Goal: Transaction & Acquisition: Purchase product/service

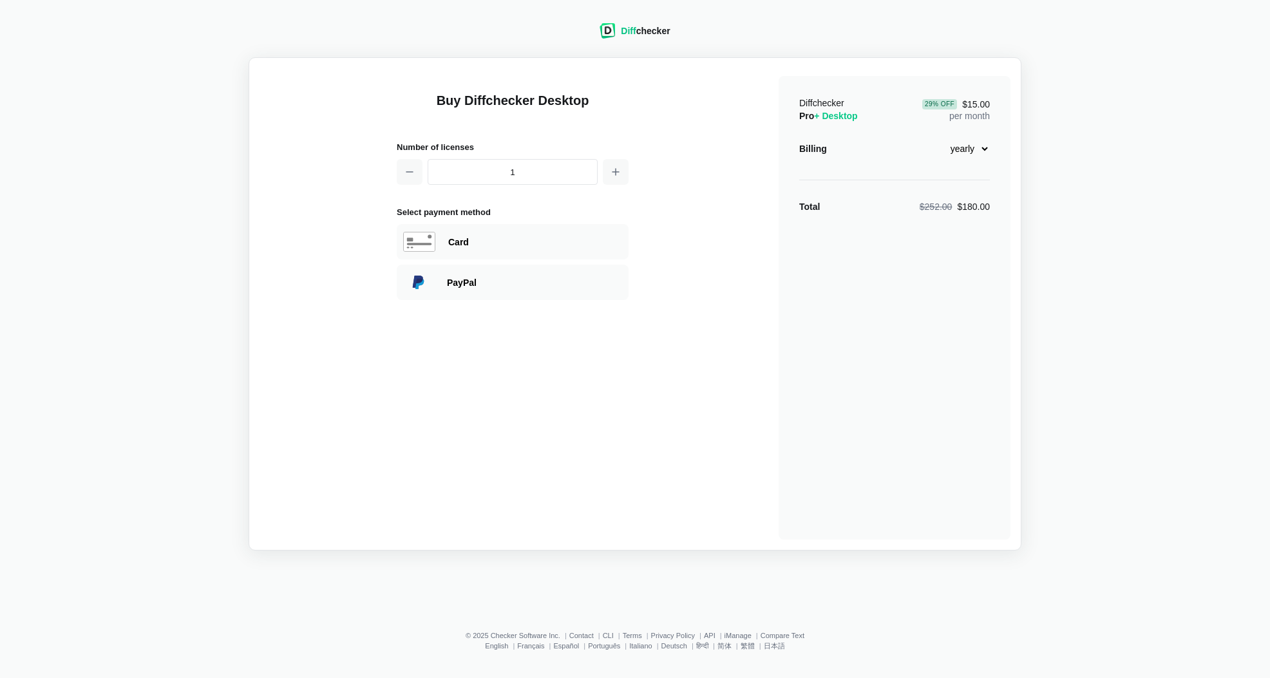
click at [970, 150] on select "monthly yearly" at bounding box center [961, 149] width 55 height 22
click at [934, 138] on select "monthly yearly" at bounding box center [961, 149] width 55 height 22
click at [958, 141] on select "monthly yearly" at bounding box center [961, 149] width 55 height 22
click at [934, 138] on select "monthly yearly" at bounding box center [961, 149] width 55 height 22
drag, startPoint x: 963, startPoint y: 146, endPoint x: 963, endPoint y: 158, distance: 12.2
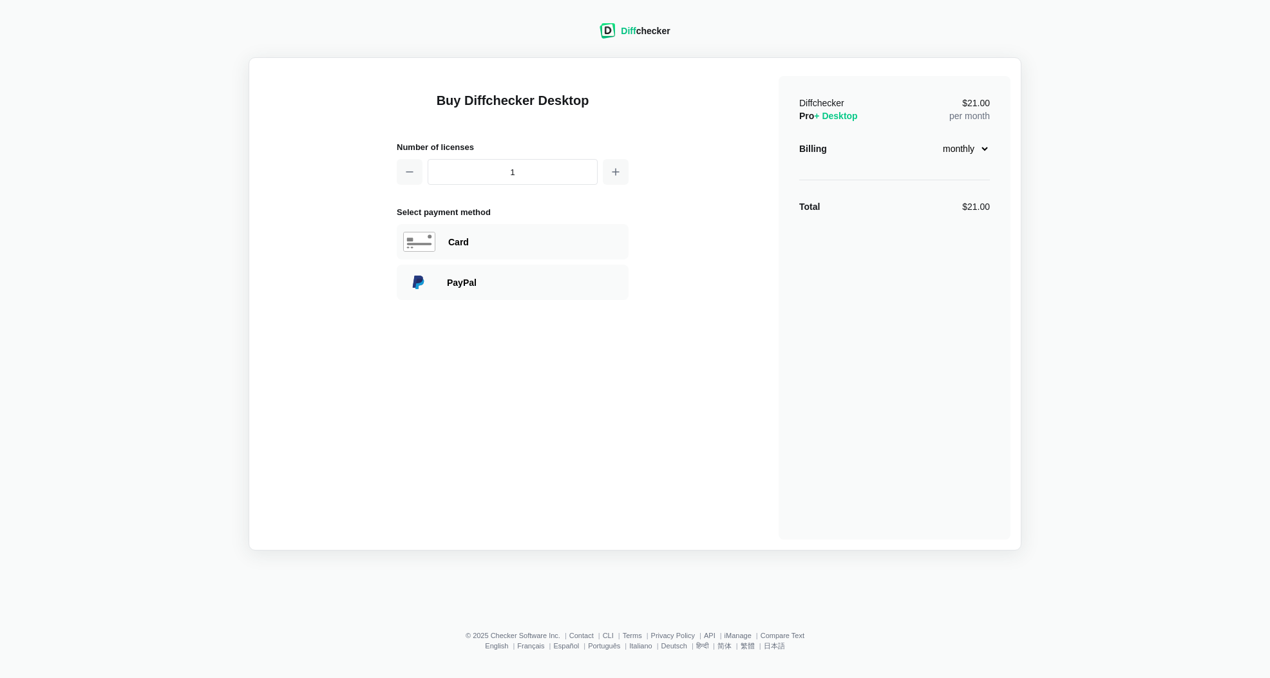
click at [963, 146] on select "monthly yearly" at bounding box center [961, 149] width 55 height 22
click at [934, 138] on select "monthly yearly" at bounding box center [961, 149] width 55 height 22
click at [960, 146] on select "monthly yearly" at bounding box center [961, 149] width 55 height 22
select select "desktop-monthly-21"
click at [934, 138] on select "monthly yearly" at bounding box center [961, 149] width 55 height 22
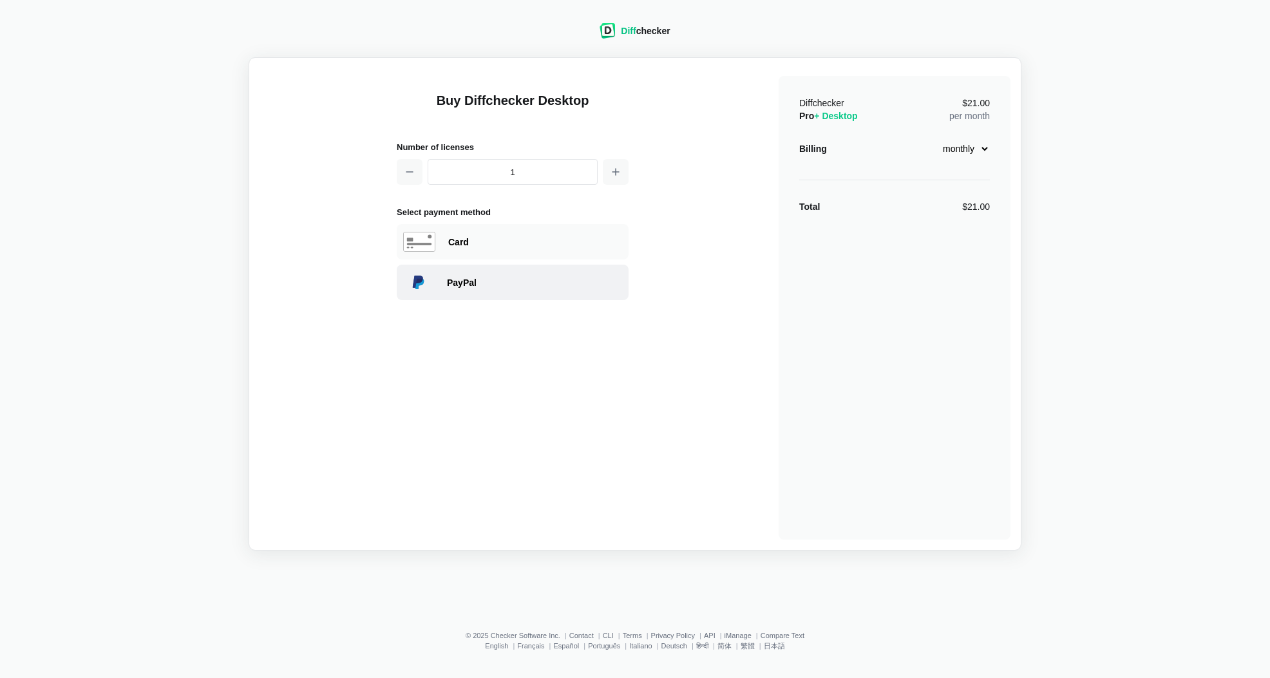
click at [473, 276] on div "PayPal" at bounding box center [534, 282] width 175 height 13
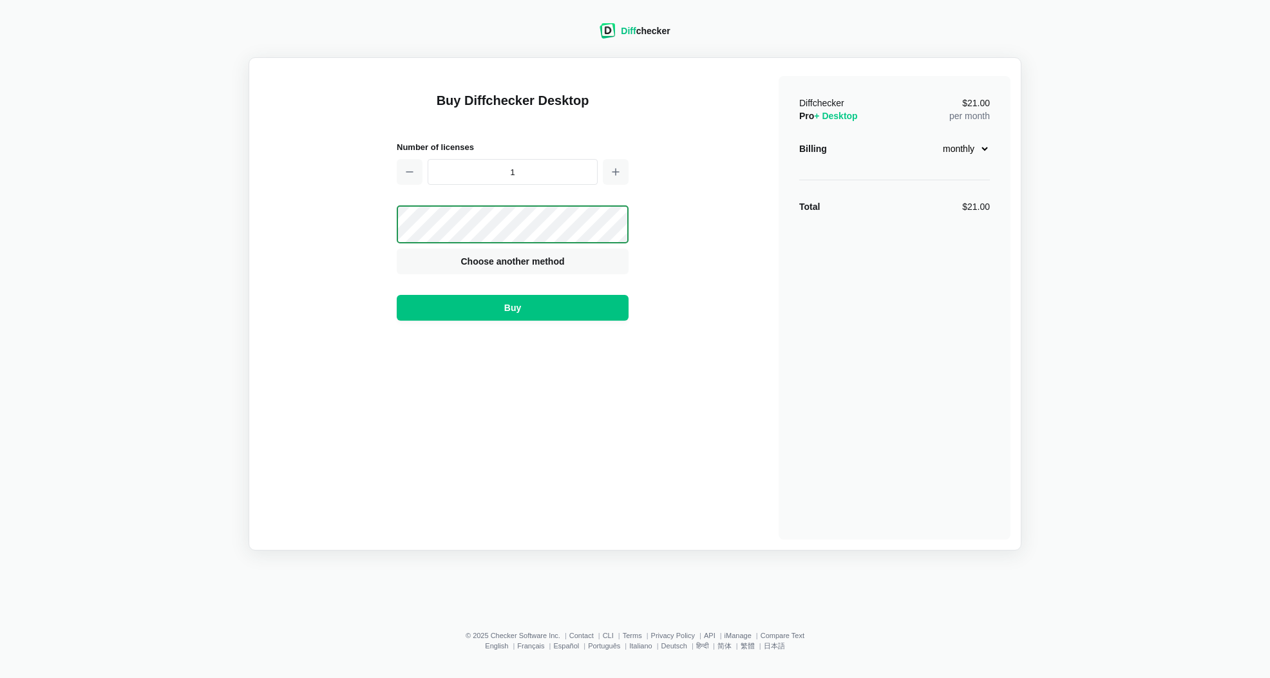
click at [690, 286] on div "Buy Diffchecker Desktop Number of licenses 1 Visa MasterCard Union Pay American…" at bounding box center [634, 303] width 751 height 471
click at [561, 303] on button "Buy" at bounding box center [513, 308] width 232 height 26
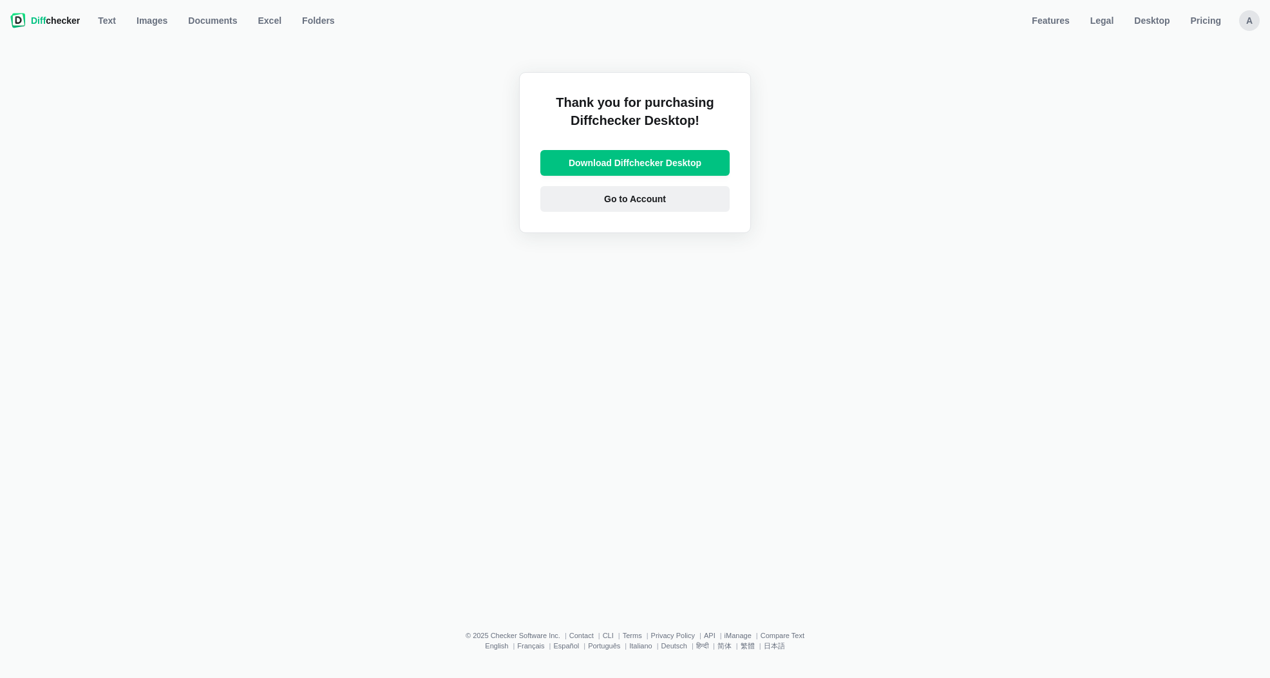
click at [634, 203] on span "Go to Account" at bounding box center [634, 199] width 67 height 13
